Goal: Task Accomplishment & Management: Complete application form

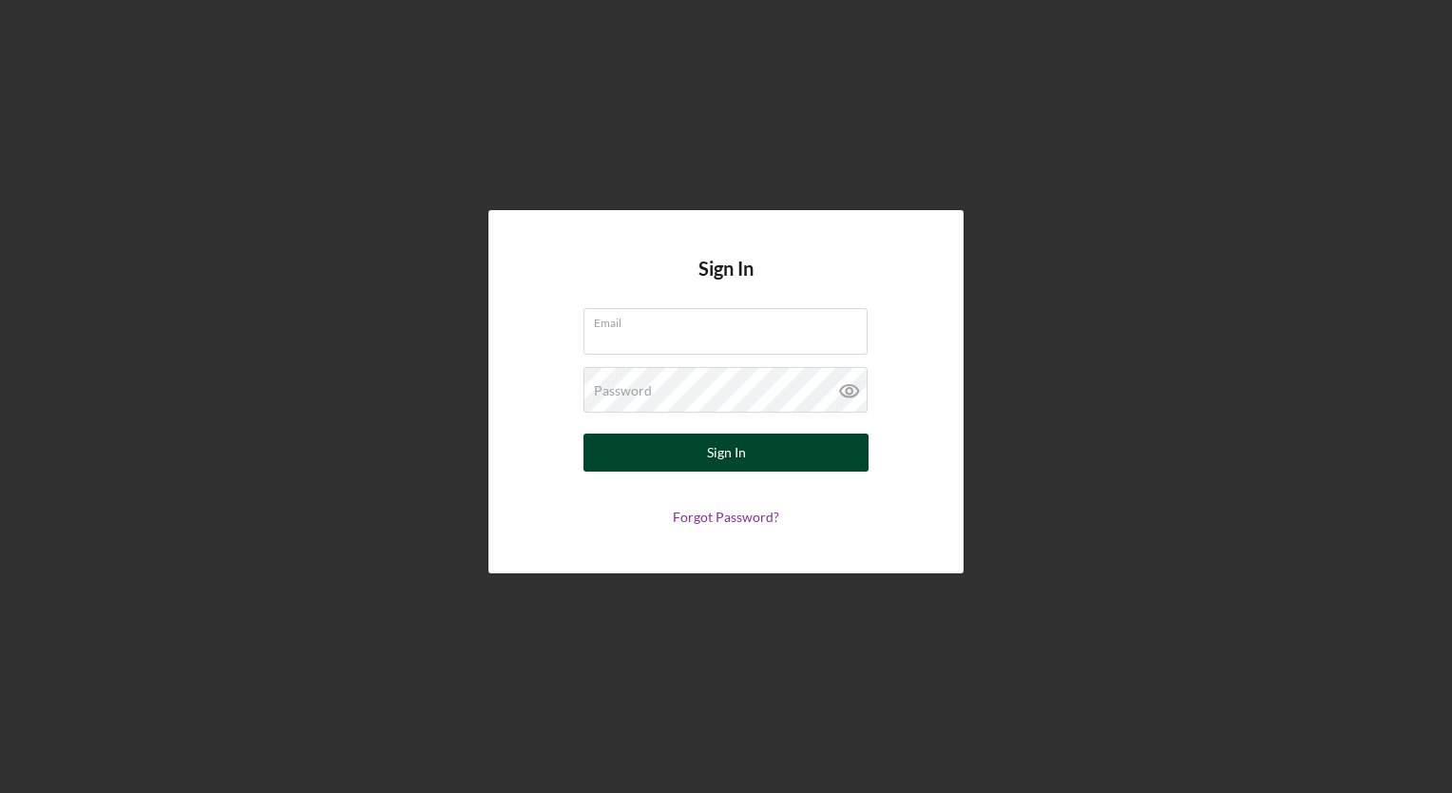
type input "candttransport1@yahoo.com"
click at [631, 447] on button "Sign In" at bounding box center [726, 452] width 285 height 38
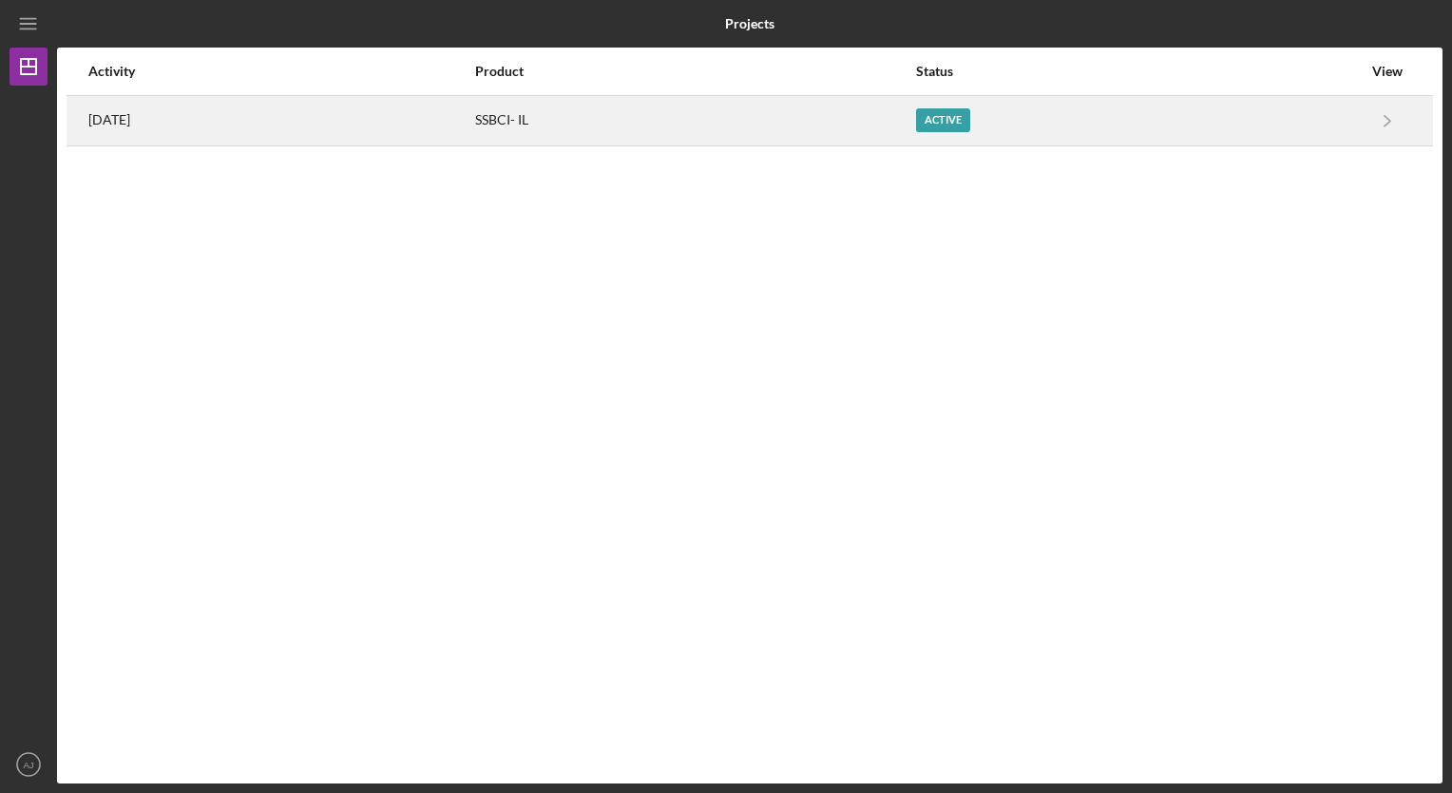
click at [970, 119] on div "Active" at bounding box center [943, 120] width 54 height 24
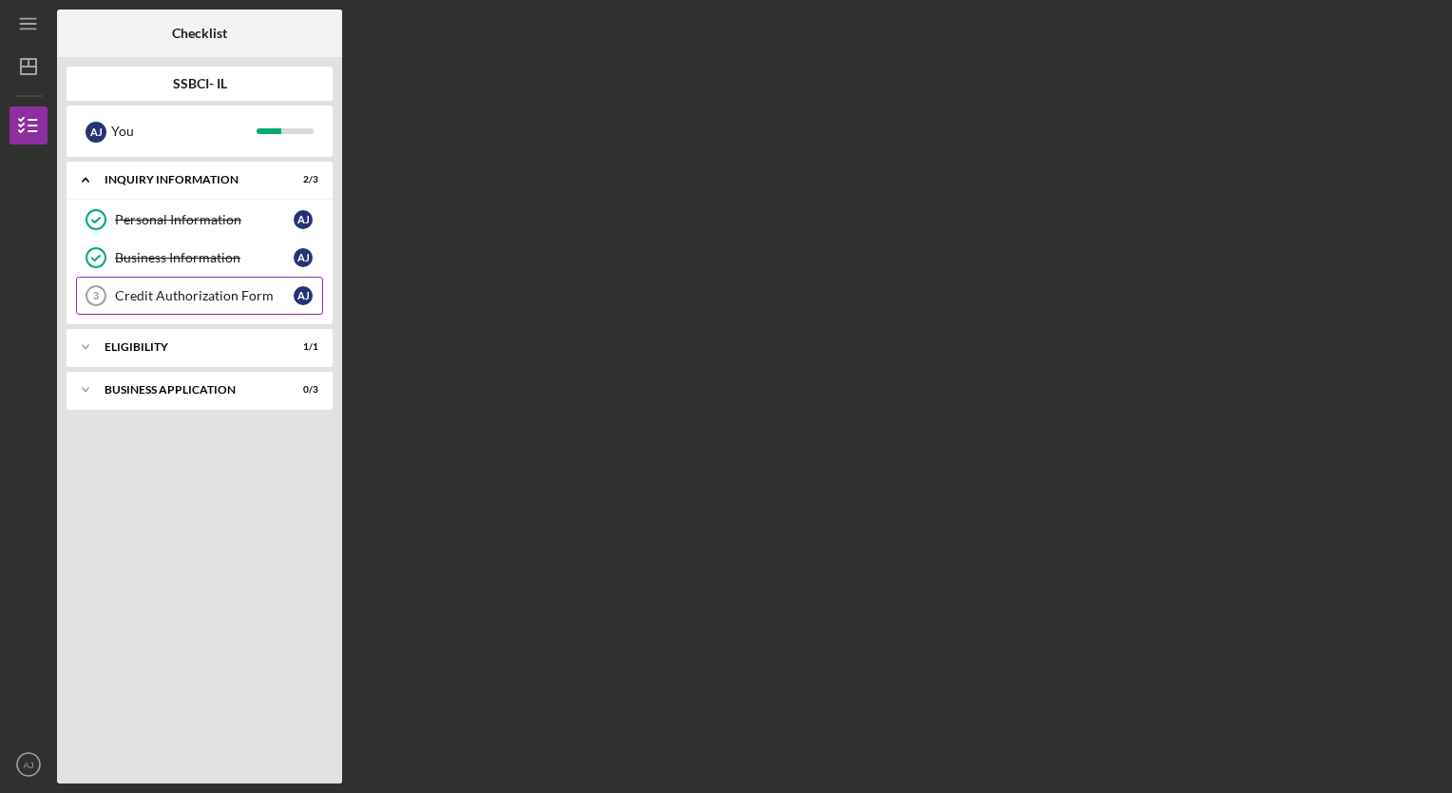
click at [230, 298] on div "Credit Authorization Form" at bounding box center [204, 295] width 179 height 15
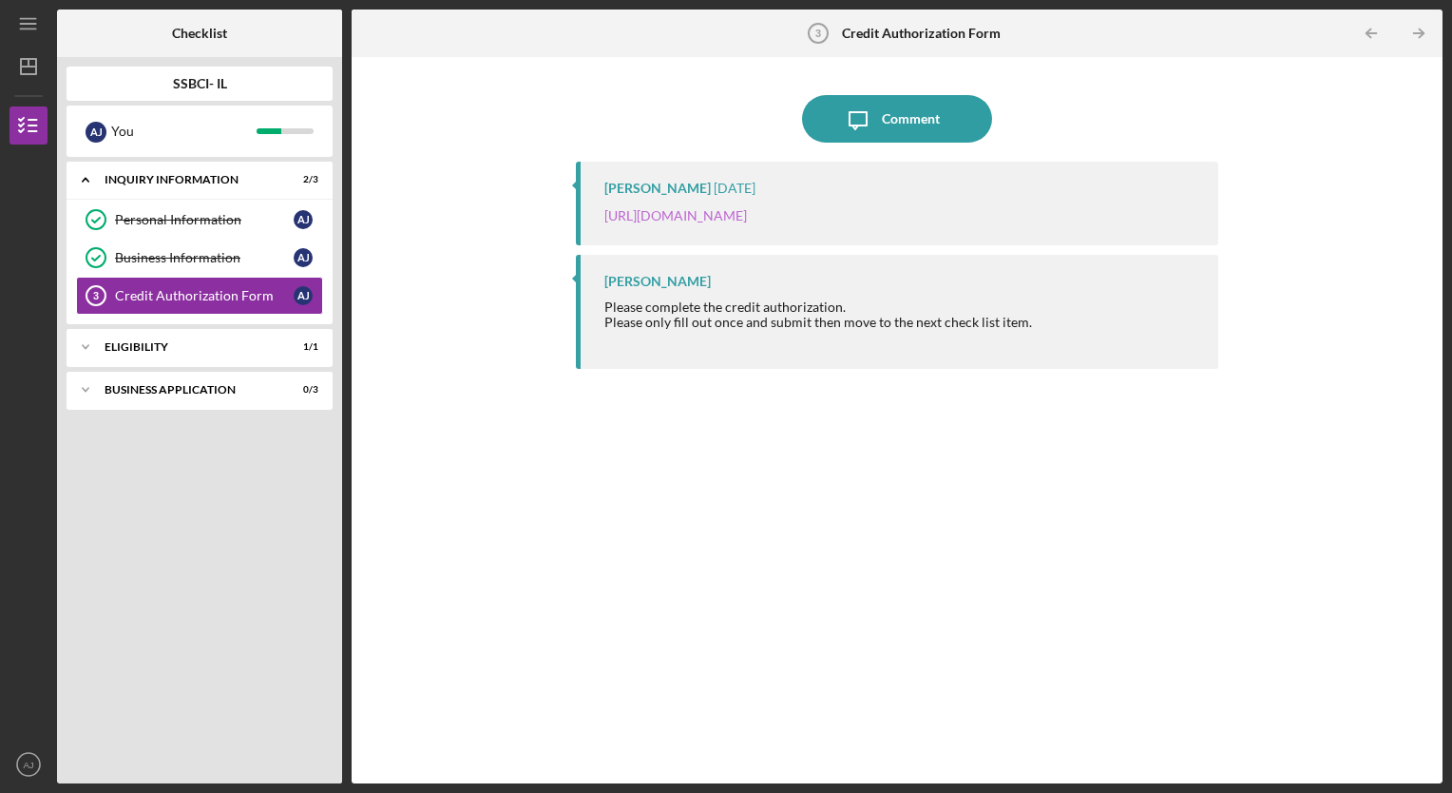
click at [747, 215] on link "https://justinepetersen.tfaforms.net/28?contactid=003PC000009gf6R" at bounding box center [675, 215] width 143 height 16
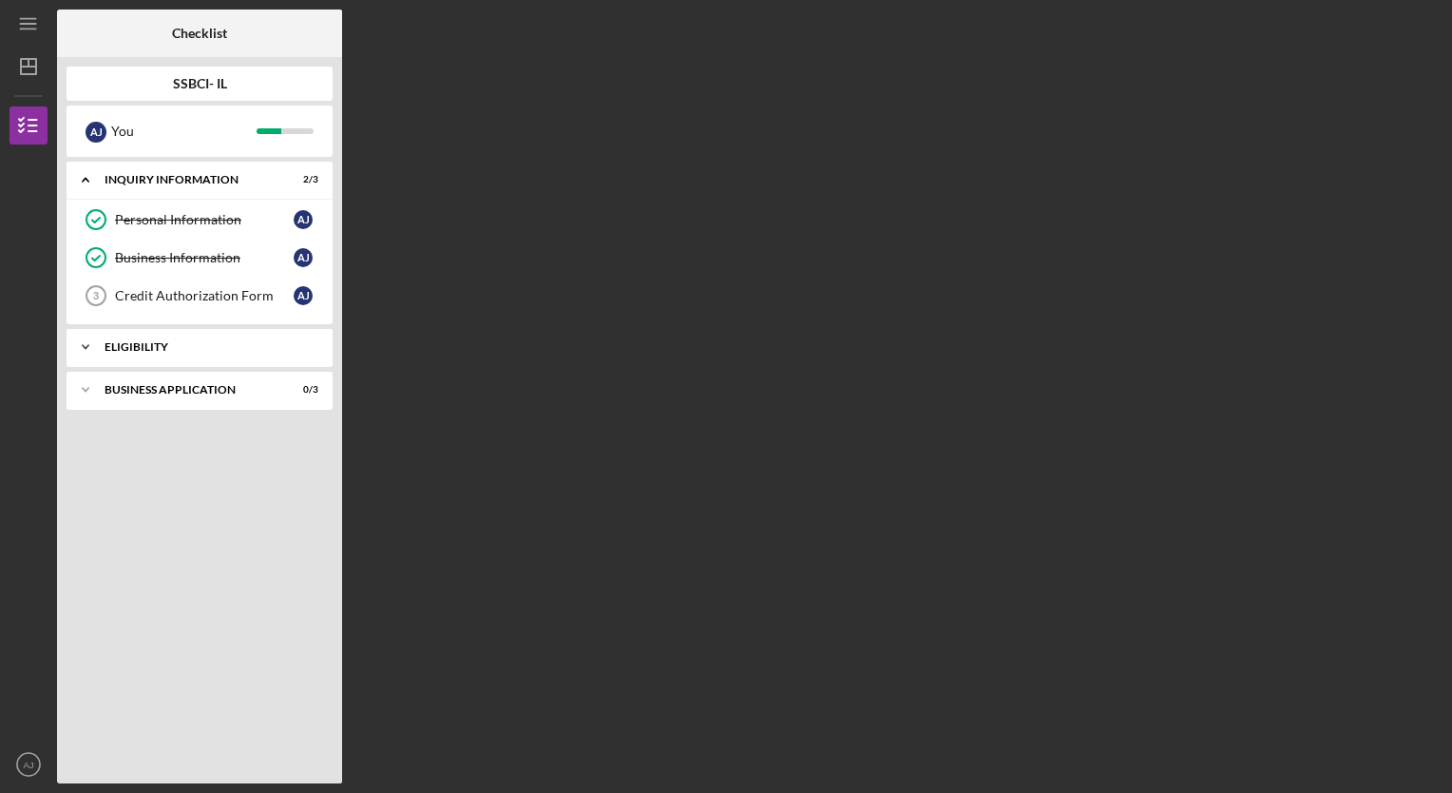
click at [176, 338] on div "Icon/Expander Eligibility 1 / 1" at bounding box center [200, 347] width 266 height 38
click at [193, 426] on div "Icon/Expander Business Application 0 / 3" at bounding box center [200, 438] width 266 height 38
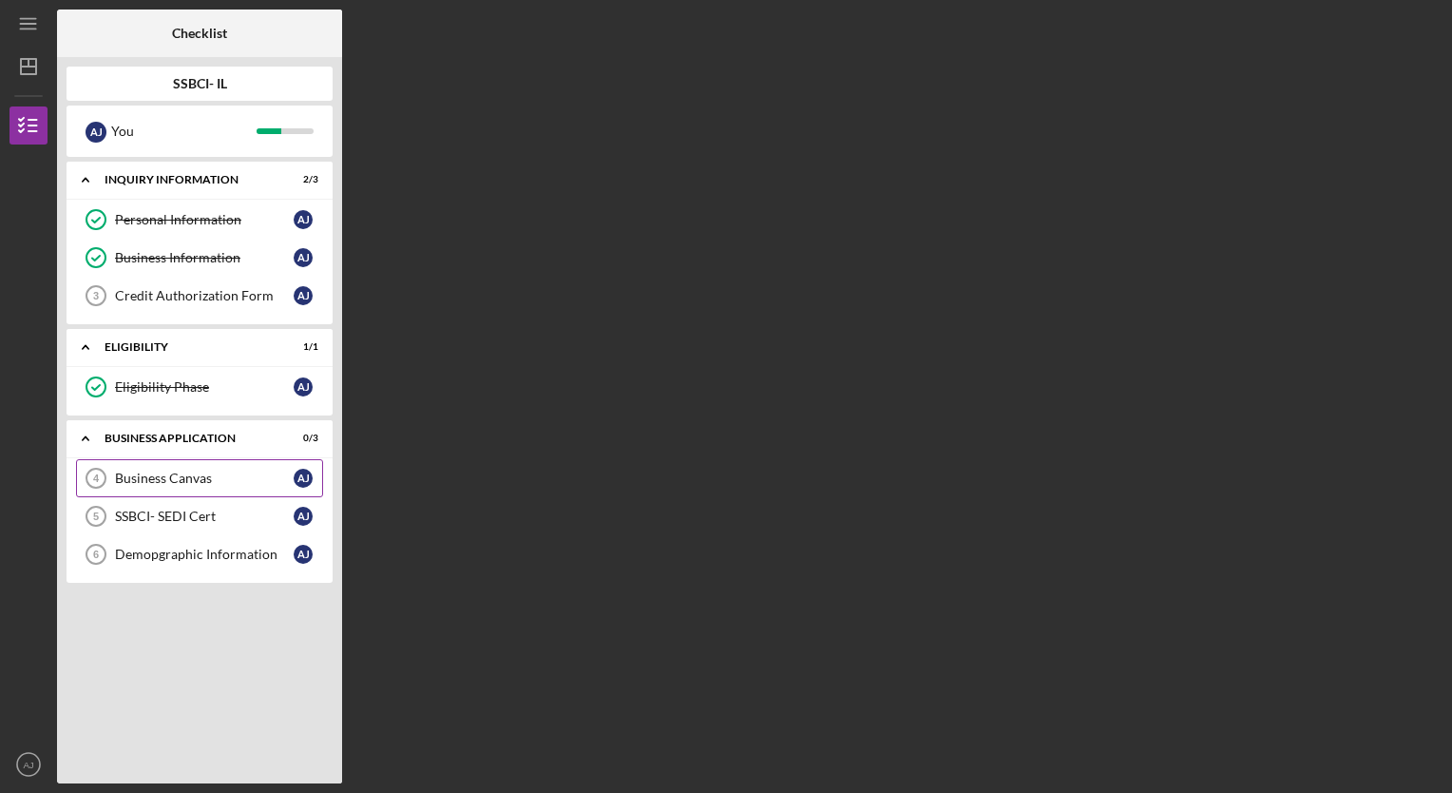
click at [194, 484] on link "Business Canvas 4 Business Canvas A J" at bounding box center [199, 478] width 247 height 38
